Goal: Task Accomplishment & Management: Manage account settings

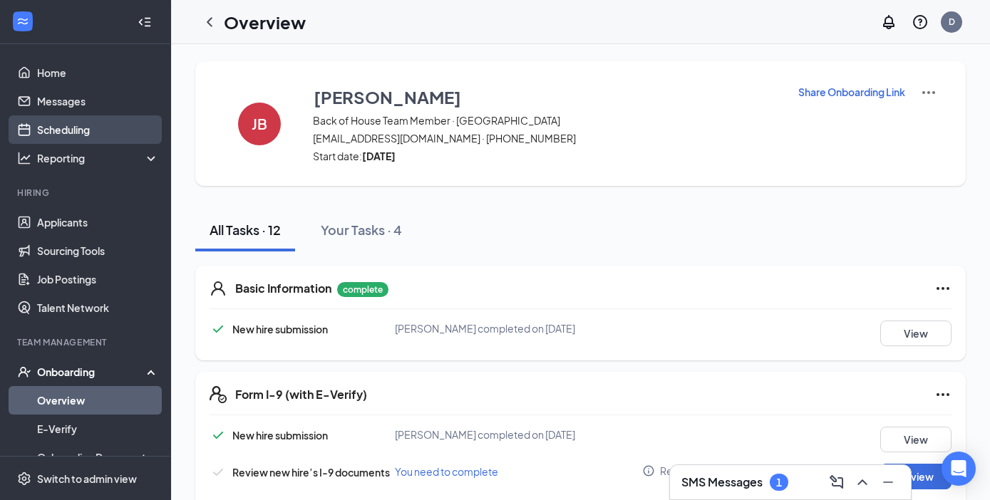
click at [73, 128] on link "Scheduling" at bounding box center [98, 129] width 122 height 28
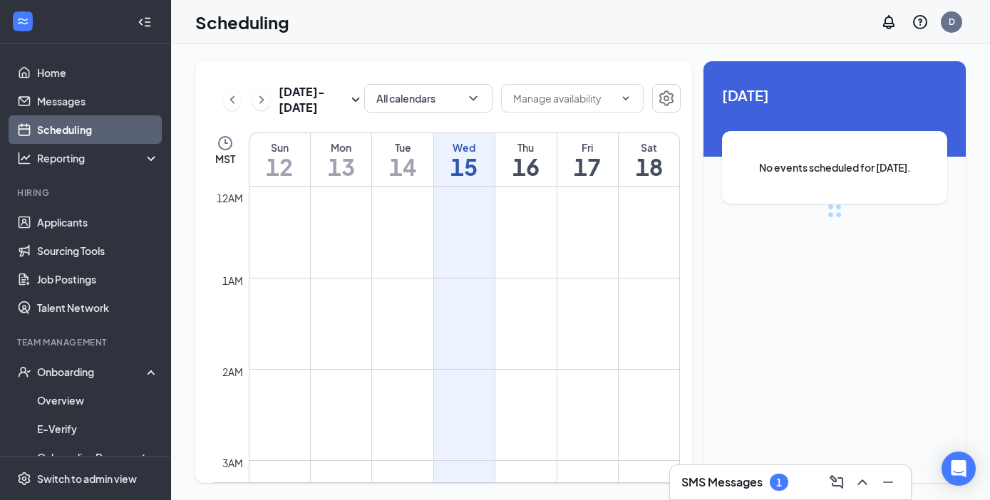
scroll to position [700, 0]
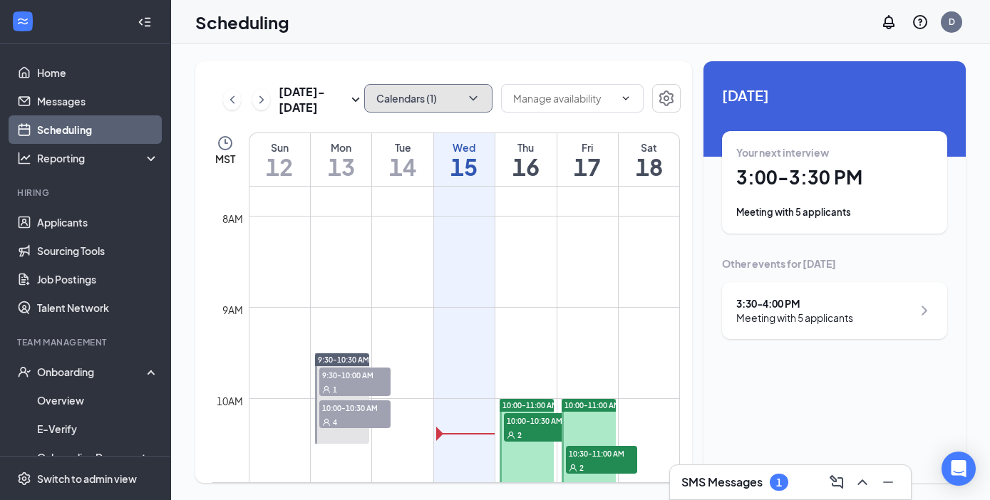
click at [421, 103] on button "Calendars (1)" at bounding box center [428, 98] width 128 height 28
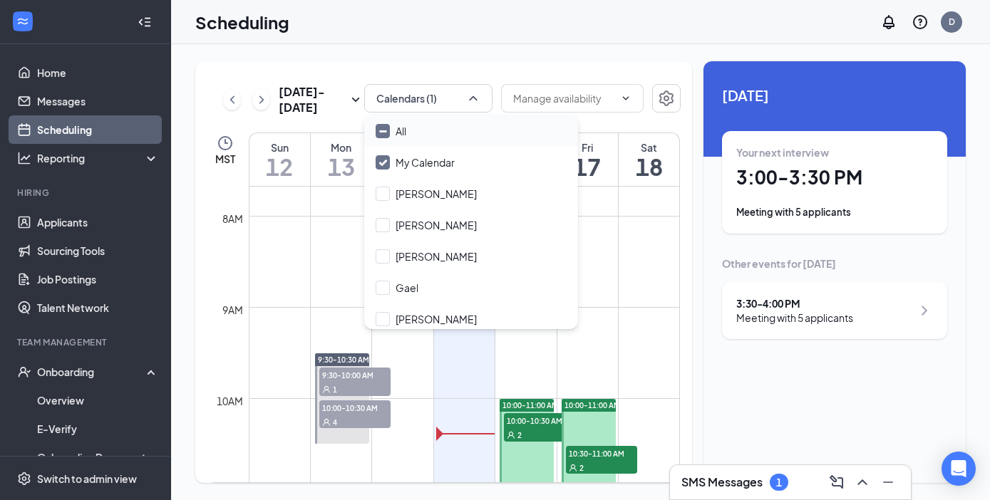
click at [382, 129] on input "All" at bounding box center [390, 131] width 31 height 14
checkbox input "true"
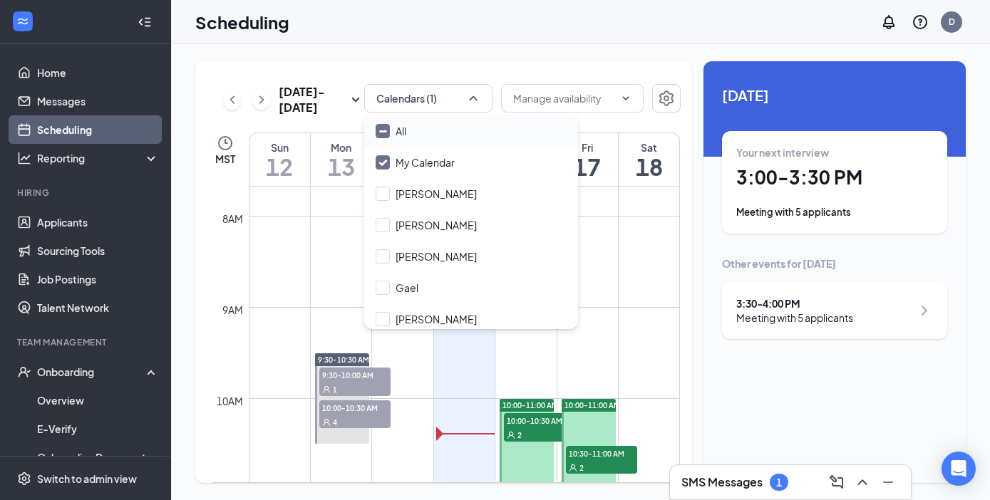
checkbox input "true"
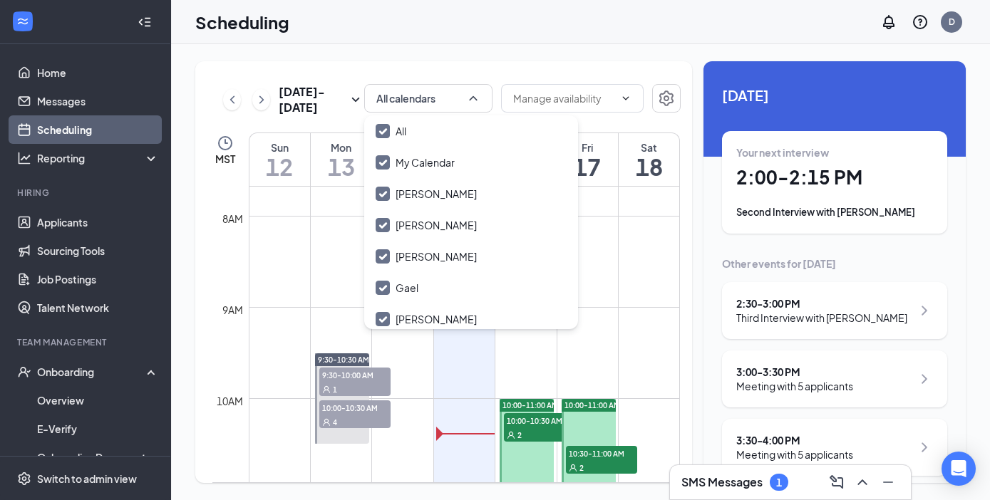
click at [343, 241] on td at bounding box center [464, 250] width 431 height 23
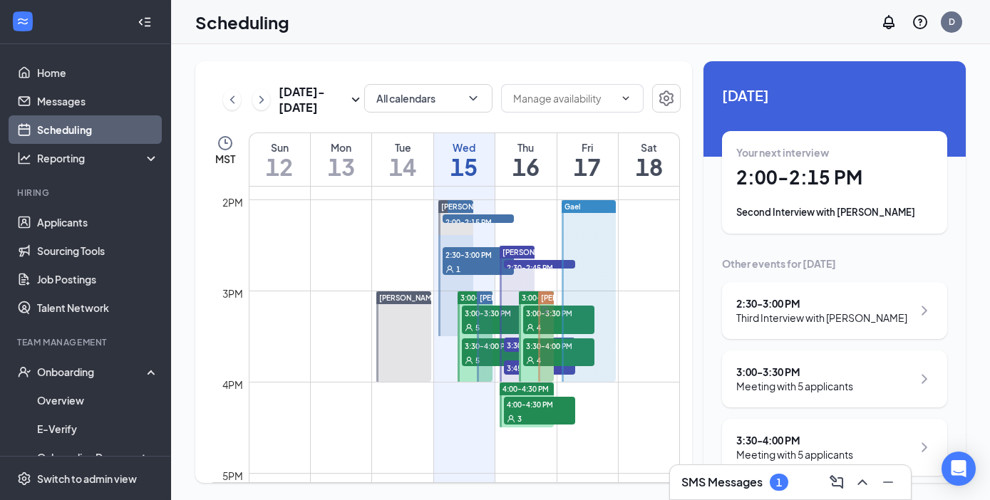
scroll to position [1263, 0]
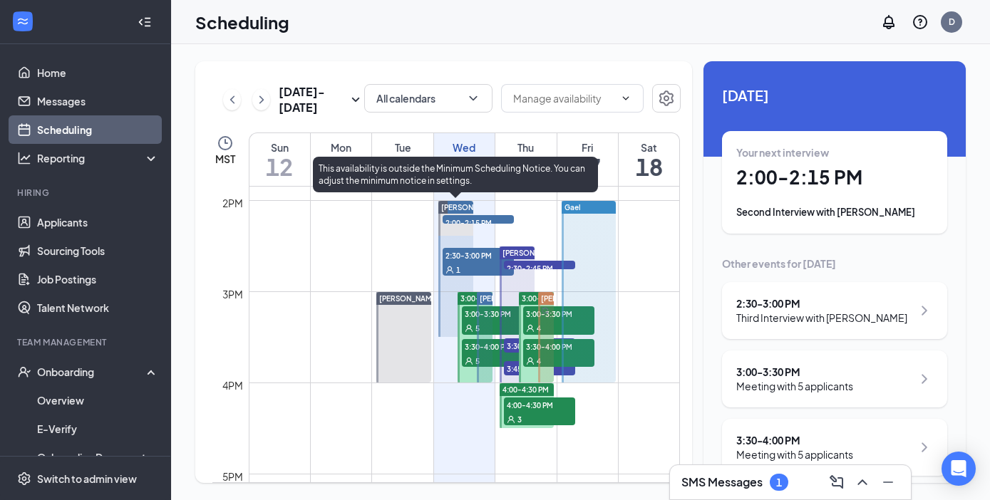
click at [472, 215] on span "2:00-2:15 PM" at bounding box center [477, 222] width 71 height 14
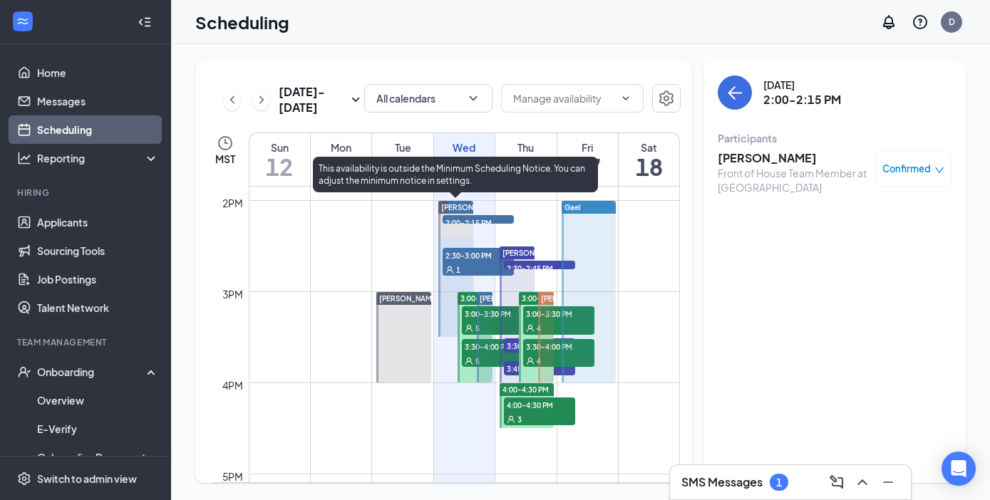
click at [475, 257] on span "2:30-3:00 PM" at bounding box center [477, 255] width 71 height 14
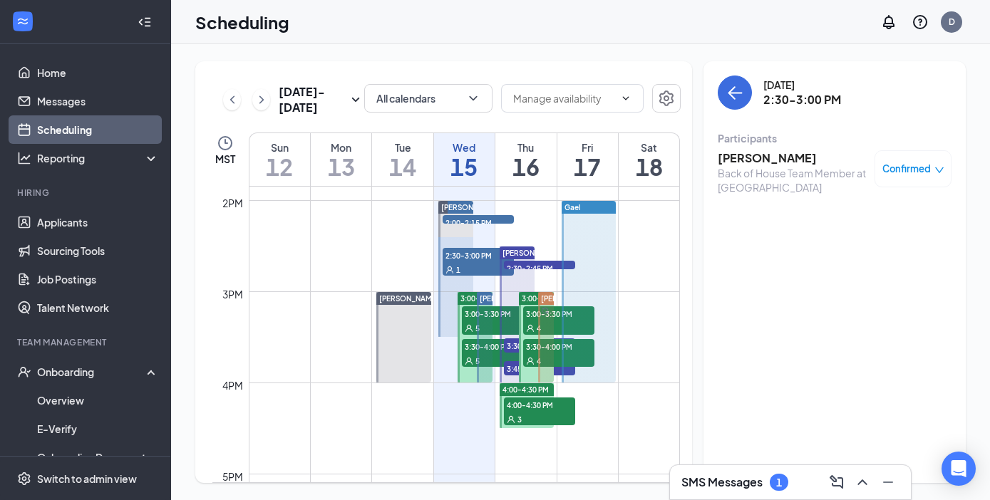
click at [468, 324] on icon "User" at bounding box center [469, 328] width 9 height 9
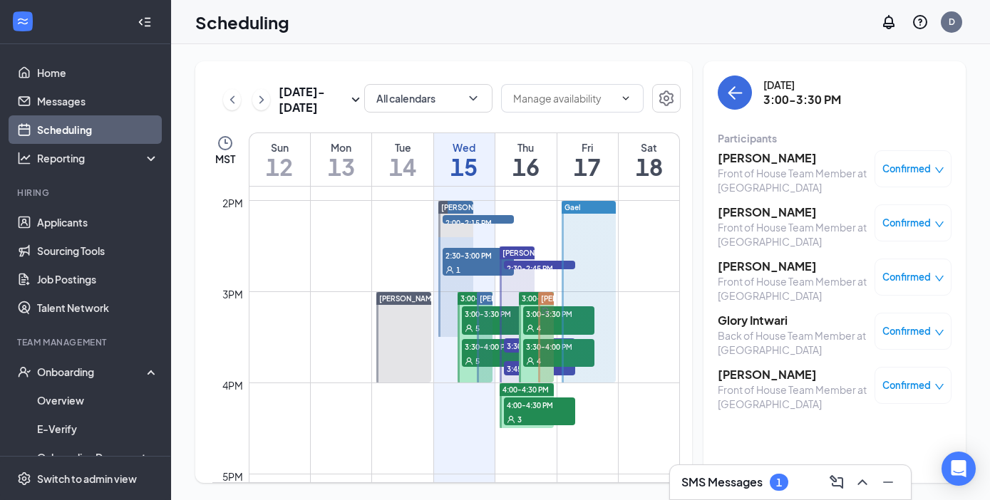
click at [470, 361] on icon "User" at bounding box center [468, 360] width 7 height 7
click at [486, 301] on span "[PERSON_NAME]" at bounding box center [509, 298] width 60 height 9
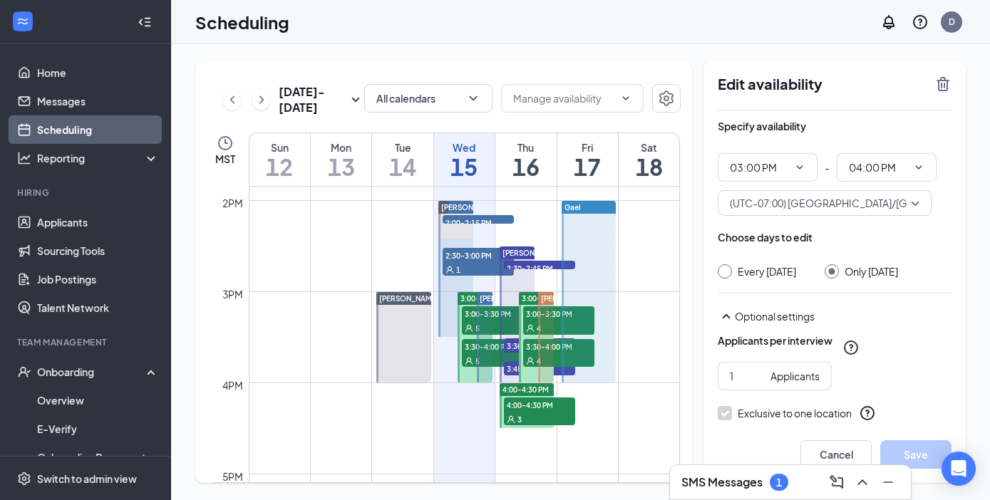
click at [409, 401] on td at bounding box center [464, 394] width 431 height 23
click at [470, 401] on td at bounding box center [464, 394] width 431 height 23
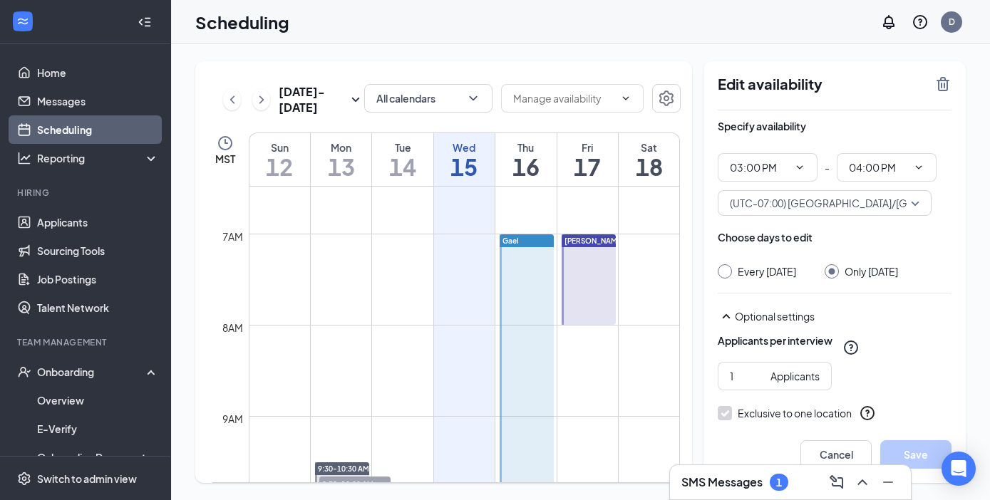
scroll to position [582, 0]
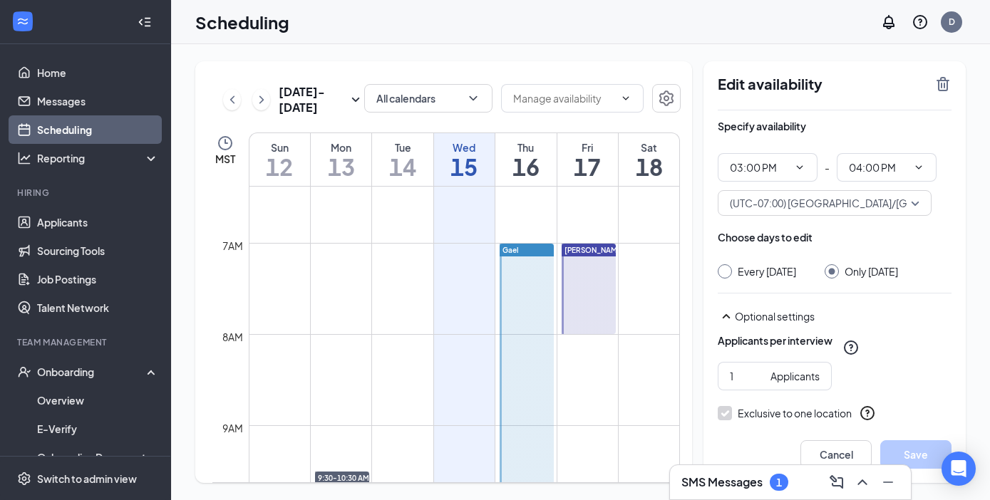
click at [529, 249] on div "Gael" at bounding box center [526, 250] width 54 height 13
click at [347, 307] on td at bounding box center [464, 300] width 431 height 23
click at [737, 483] on h3 "SMS Messages" at bounding box center [721, 483] width 81 height 16
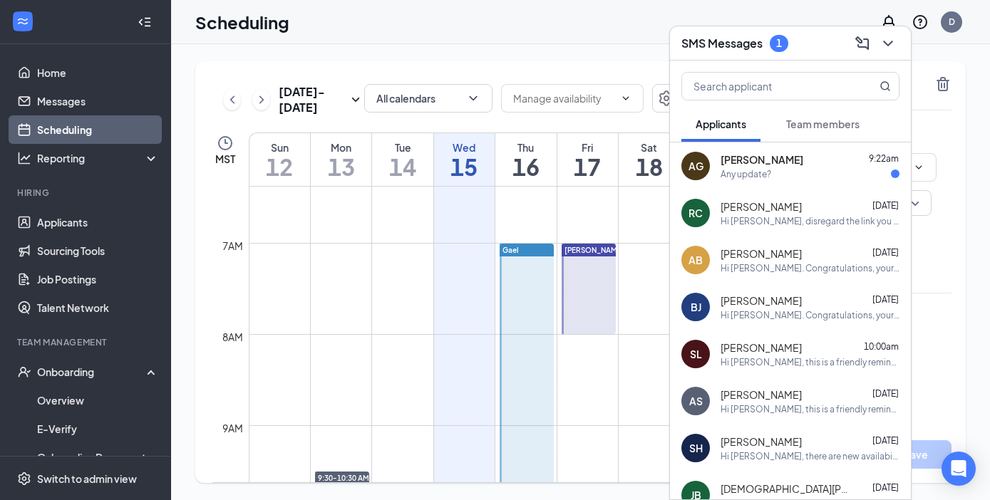
click at [834, 123] on span "Team members" at bounding box center [822, 124] width 73 height 13
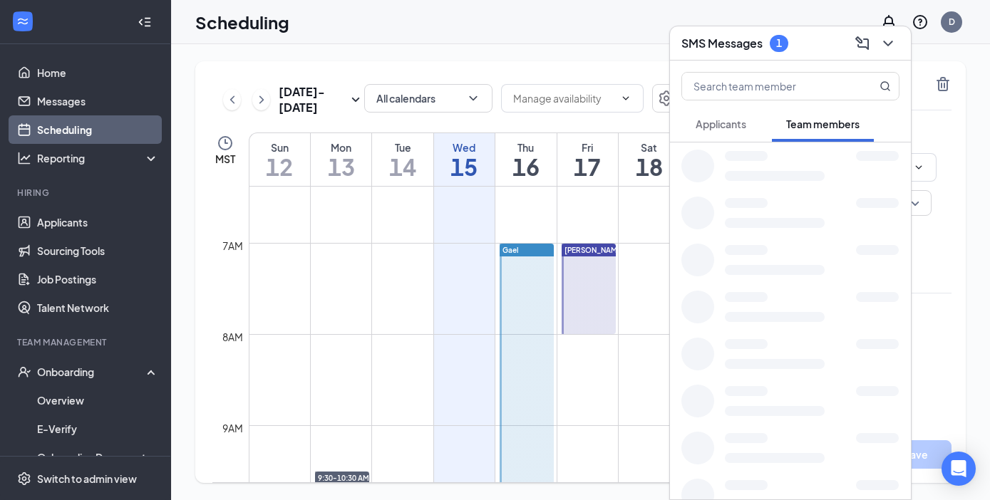
click at [724, 127] on span "Applicants" at bounding box center [720, 124] width 51 height 13
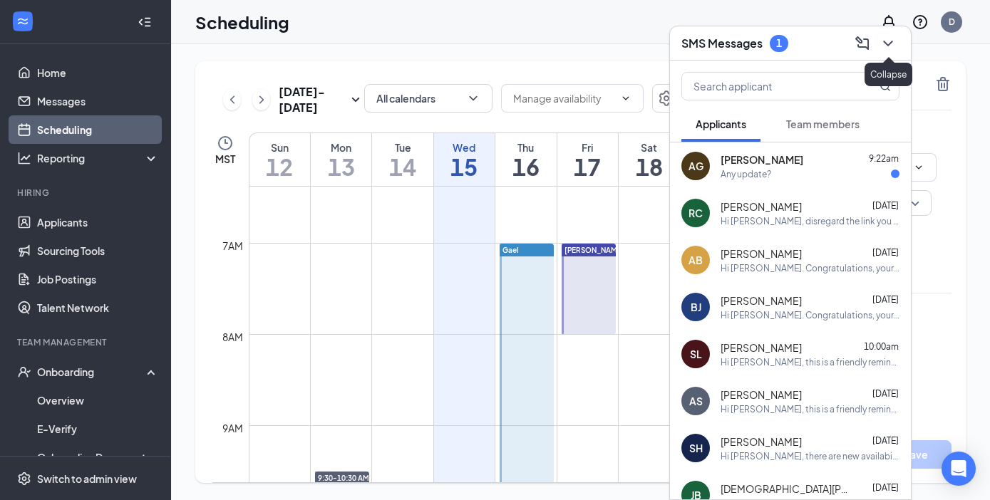
click at [888, 40] on icon "ChevronDown" at bounding box center [887, 43] width 17 height 17
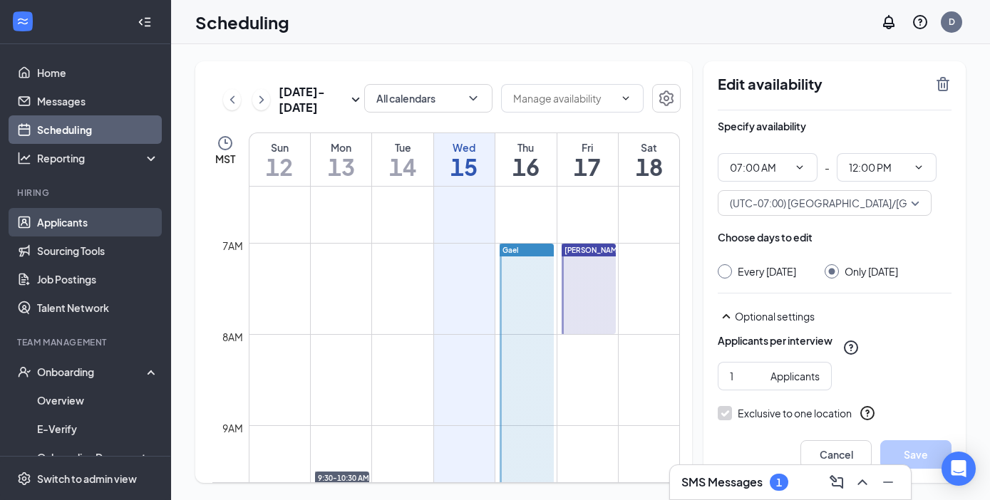
click at [71, 229] on link "Applicants" at bounding box center [98, 222] width 122 height 28
type input "03:00 PM"
type input "04:00 PM"
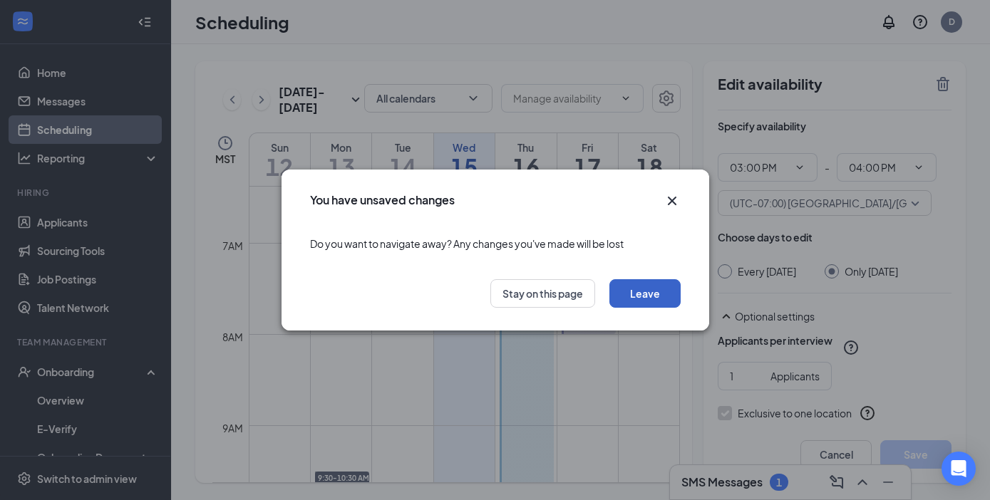
click at [638, 293] on button "Leave" at bounding box center [644, 293] width 71 height 28
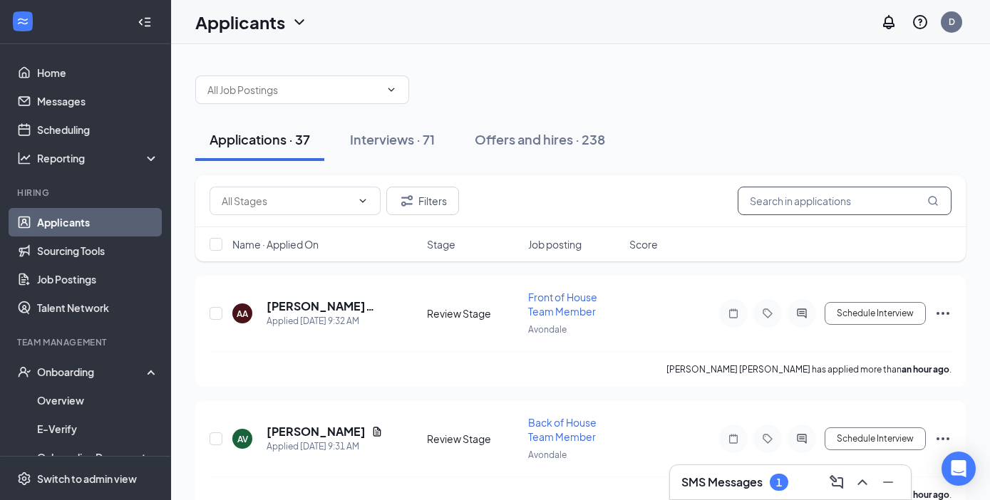
click at [796, 207] on input "text" at bounding box center [844, 201] width 214 height 28
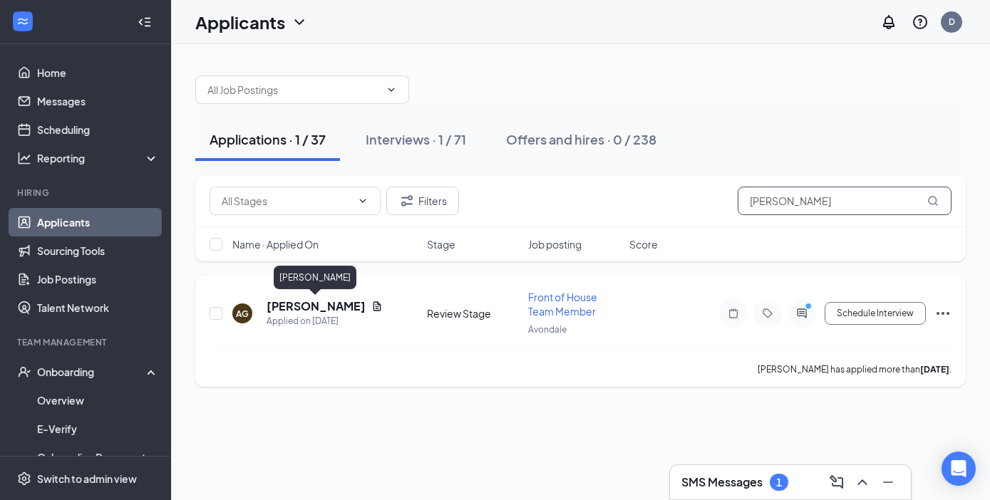
type input "[PERSON_NAME]"
click at [323, 309] on h5 "[PERSON_NAME]" at bounding box center [315, 307] width 99 height 16
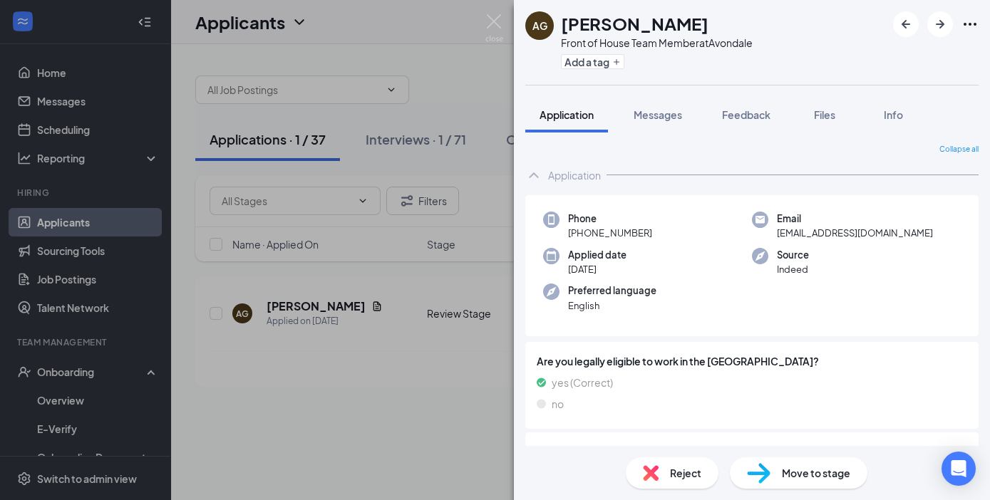
click at [667, 478] on div "Reject" at bounding box center [672, 472] width 93 height 31
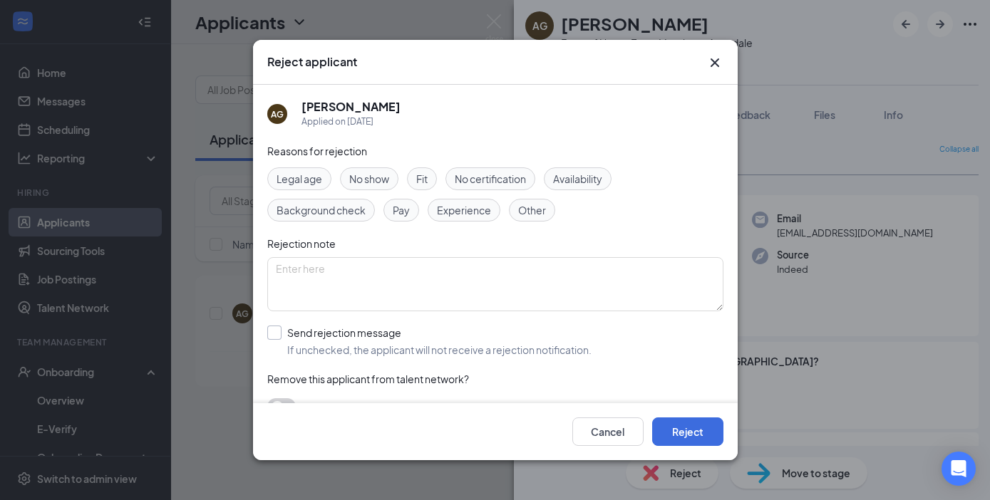
click at [275, 326] on input "Send rejection message If unchecked, the applicant will not receive a rejection…" at bounding box center [429, 341] width 324 height 31
checkbox input "true"
click at [300, 391] on div "Reasons for rejection Legal age No show Fit No certification Availability Backg…" at bounding box center [495, 326] width 456 height 367
click at [300, 397] on input "search" at bounding box center [490, 405] width 429 height 24
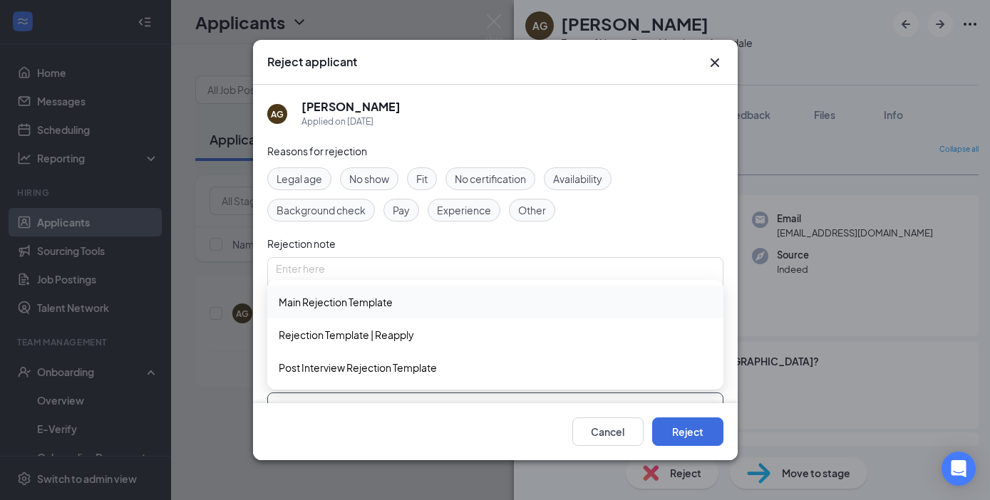
click at [330, 299] on span "Main Rejection Template" at bounding box center [336, 302] width 114 height 16
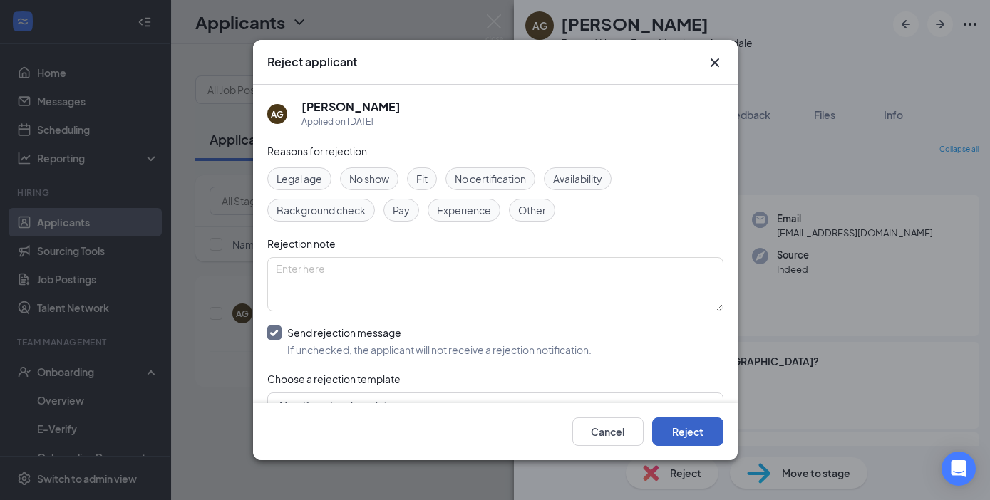
click at [694, 435] on button "Reject" at bounding box center [687, 432] width 71 height 28
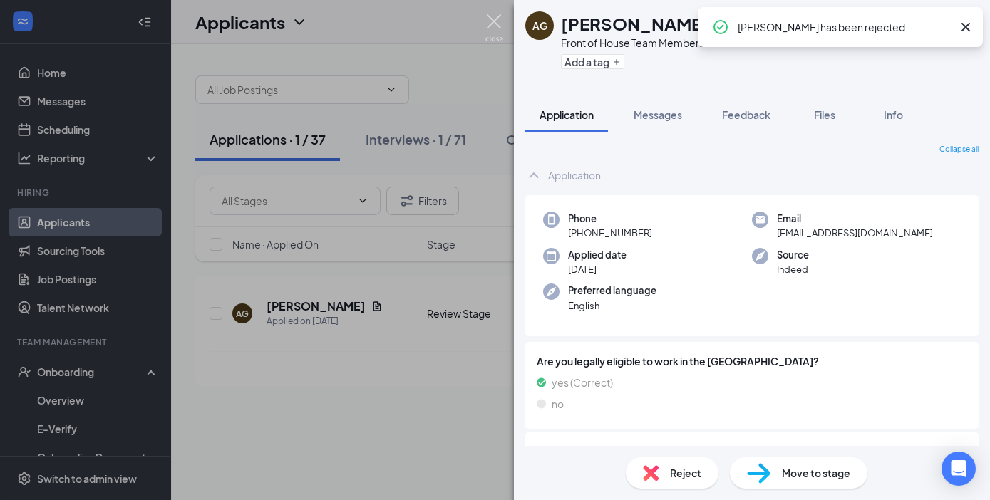
click at [496, 22] on img at bounding box center [494, 28] width 18 height 28
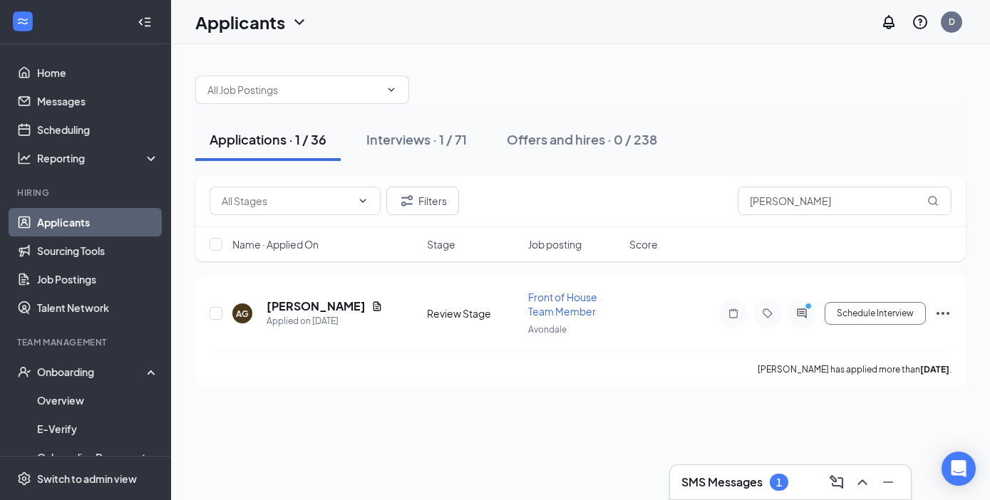
click at [722, 482] on h3 "SMS Messages" at bounding box center [721, 483] width 81 height 16
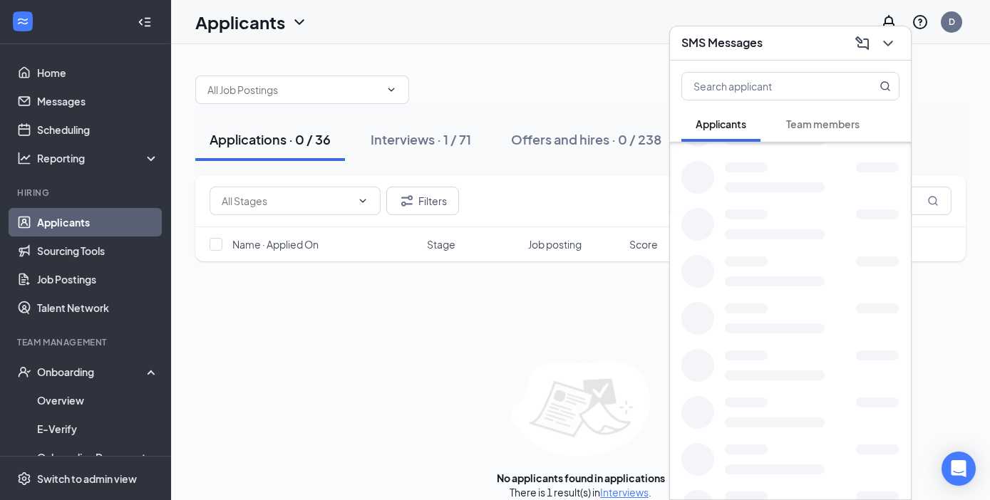
scroll to position [1496, 0]
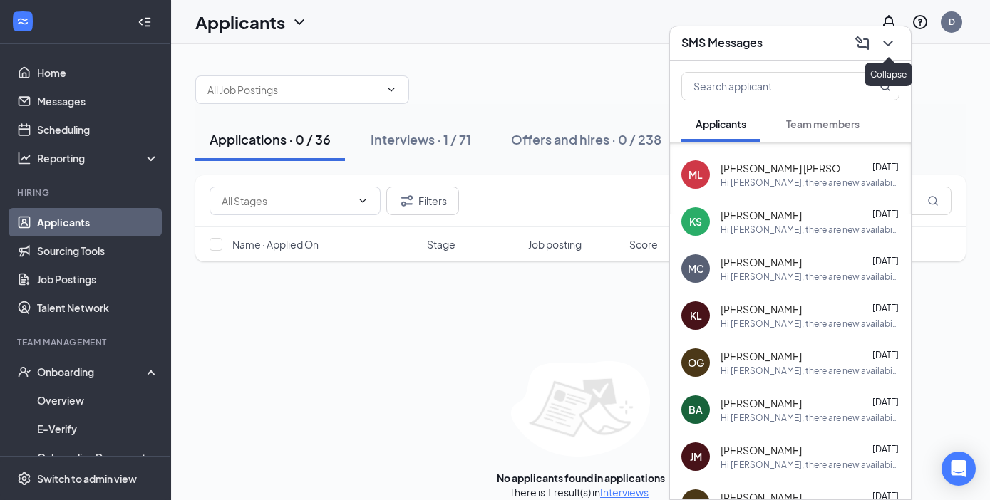
click at [889, 43] on icon "ChevronDown" at bounding box center [887, 44] width 9 height 6
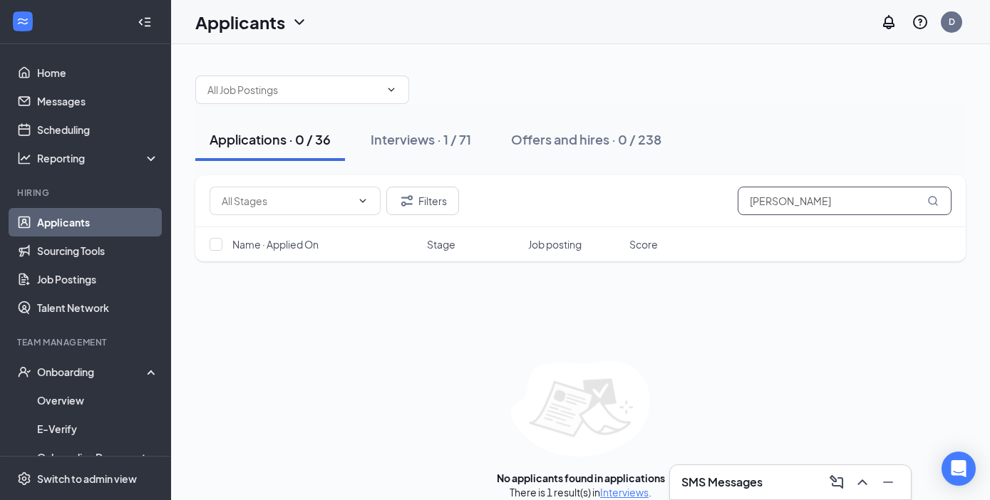
click at [803, 199] on input "[PERSON_NAME]" at bounding box center [844, 201] width 214 height 28
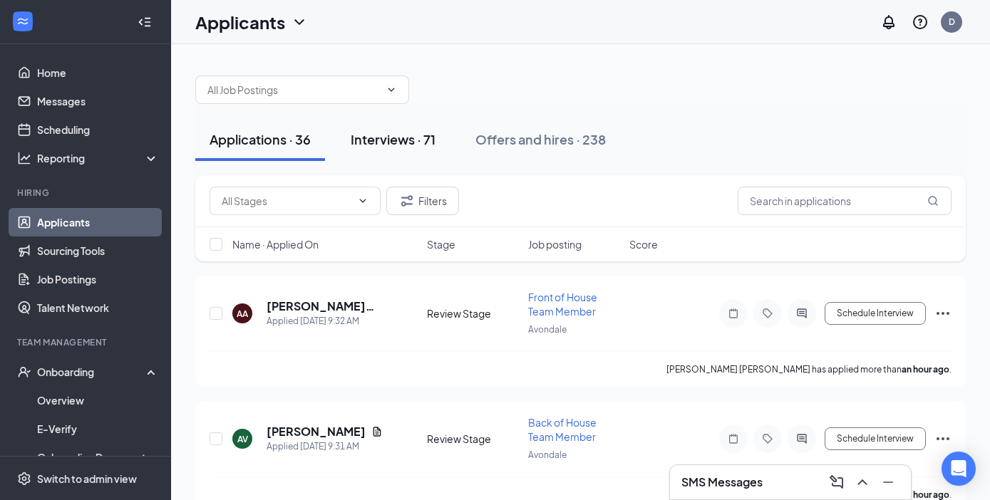
click at [393, 139] on div "Interviews · 71" at bounding box center [393, 139] width 85 height 18
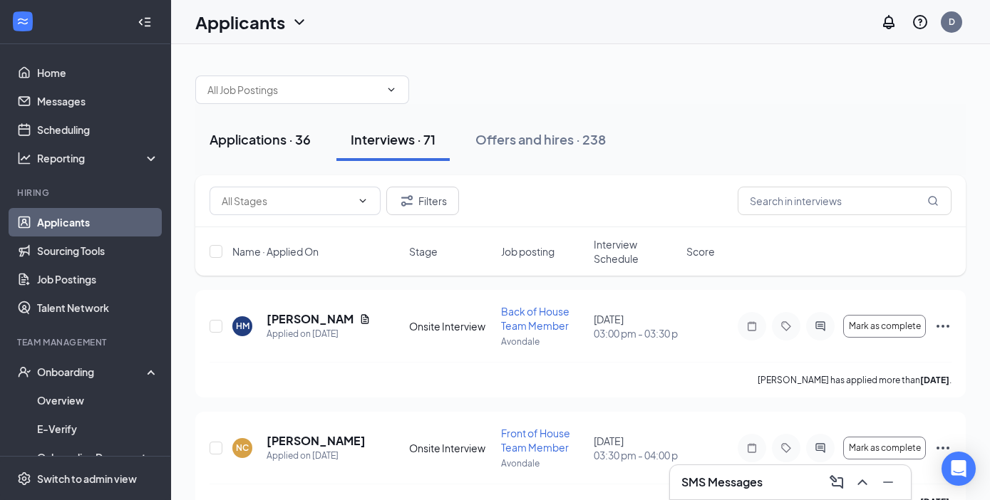
click at [263, 139] on div "Applications · 36" at bounding box center [259, 139] width 101 height 18
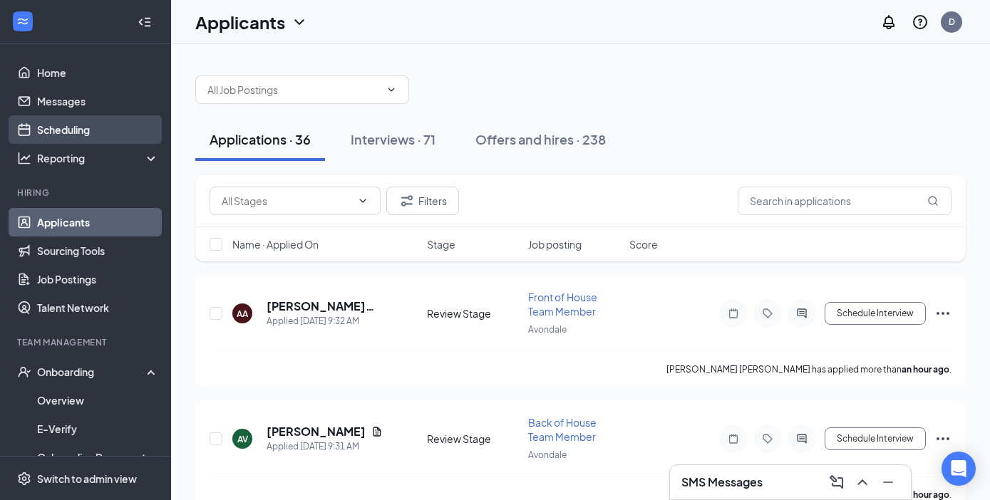
click at [75, 131] on link "Scheduling" at bounding box center [98, 129] width 122 height 28
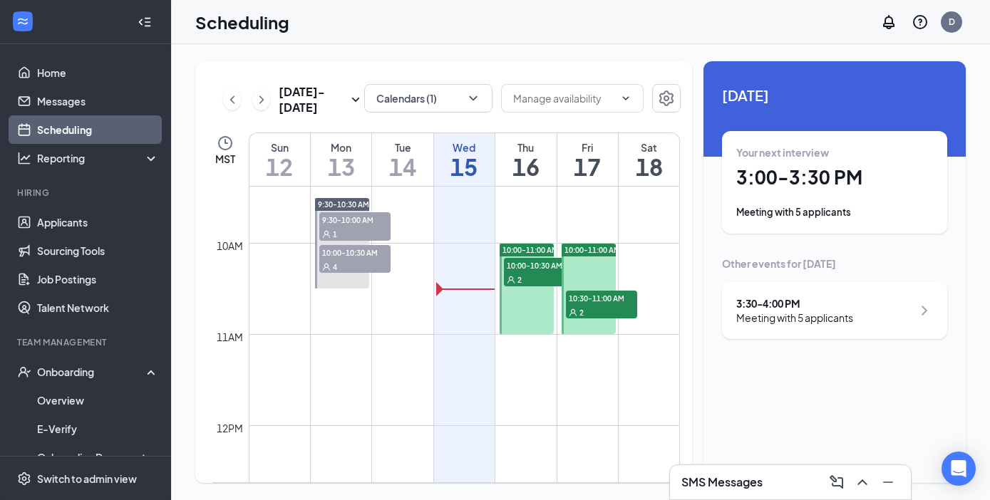
scroll to position [902, 0]
